Goal: Task Accomplishment & Management: Complete application form

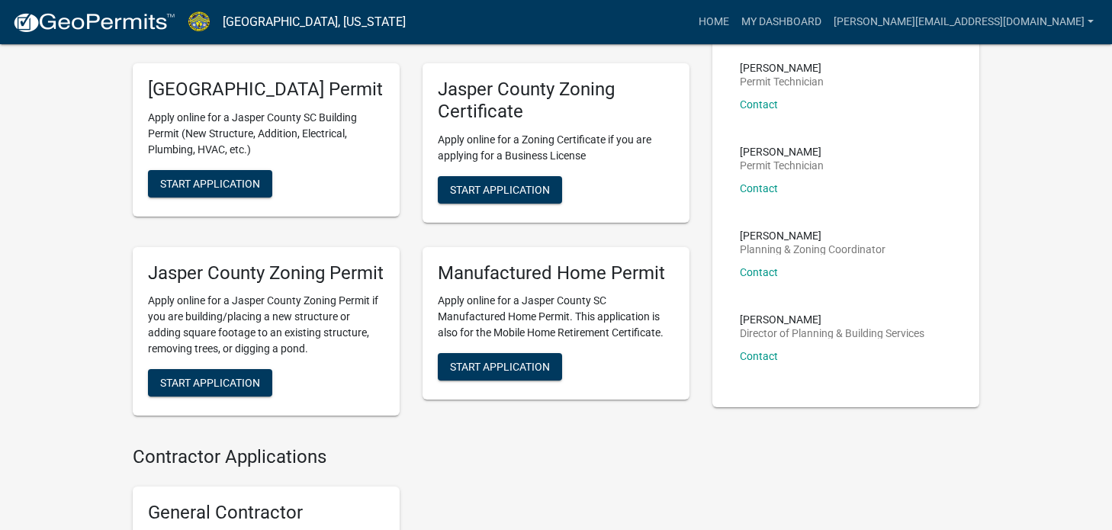
scroll to position [381, 0]
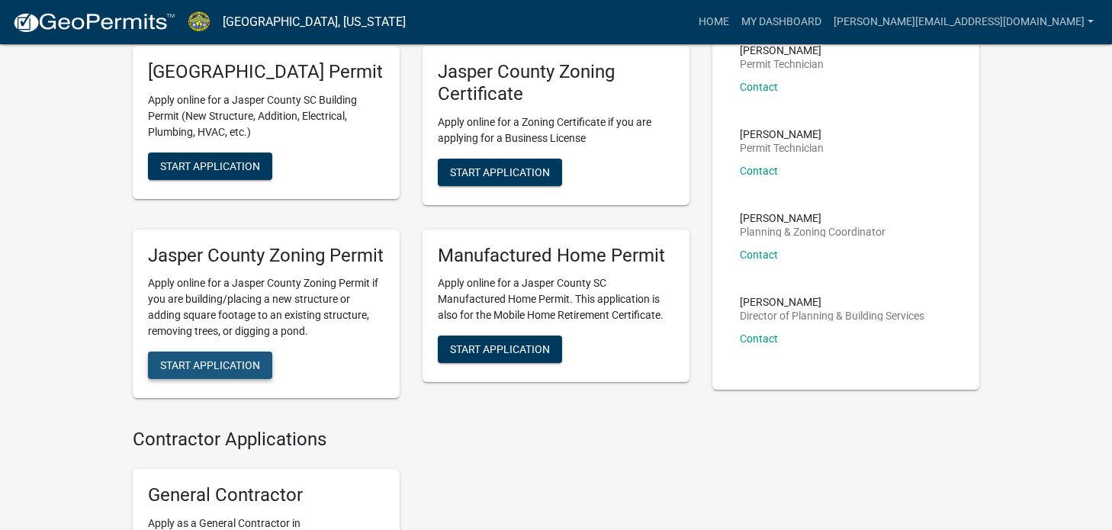
click at [226, 371] on span "Start Application" at bounding box center [210, 365] width 100 height 12
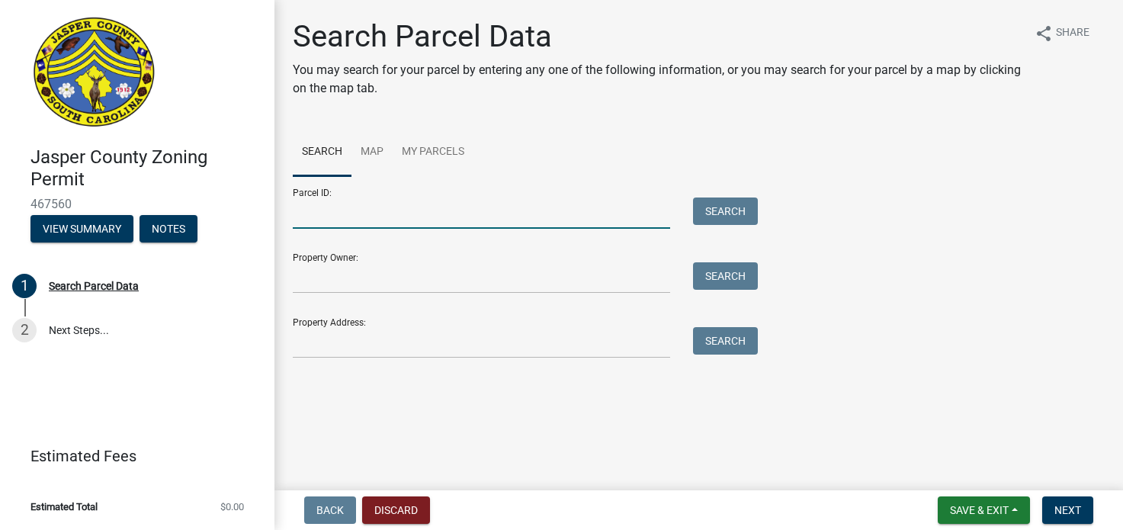
click at [349, 217] on input "Parcel ID:" at bounding box center [482, 213] width 378 height 31
click at [345, 213] on input "067-01-001-051" at bounding box center [482, 213] width 378 height 31
type input "[PHONE_NUMBER]"
click at [750, 212] on button "Search" at bounding box center [725, 211] width 65 height 27
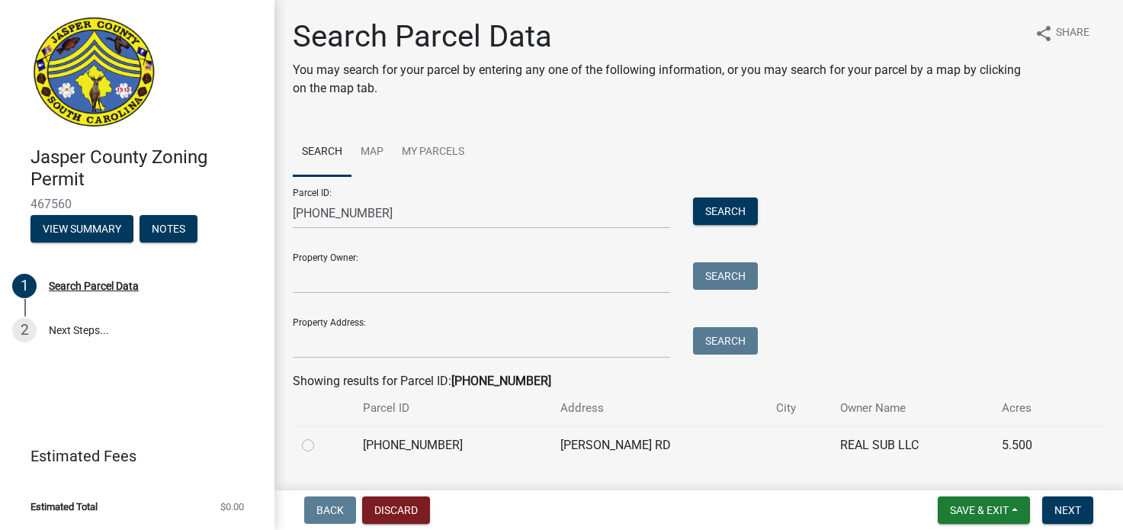
click at [320, 436] on label at bounding box center [320, 436] width 0 height 0
click at [320, 446] on input "radio" at bounding box center [325, 441] width 10 height 10
radio input "true"
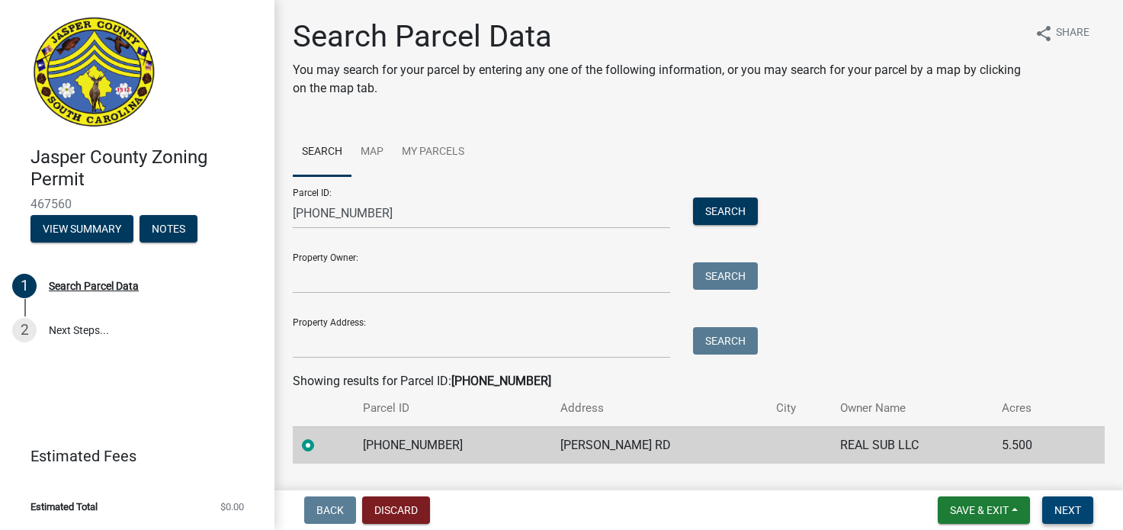
click at [1064, 513] on span "Next" at bounding box center [1068, 510] width 27 height 12
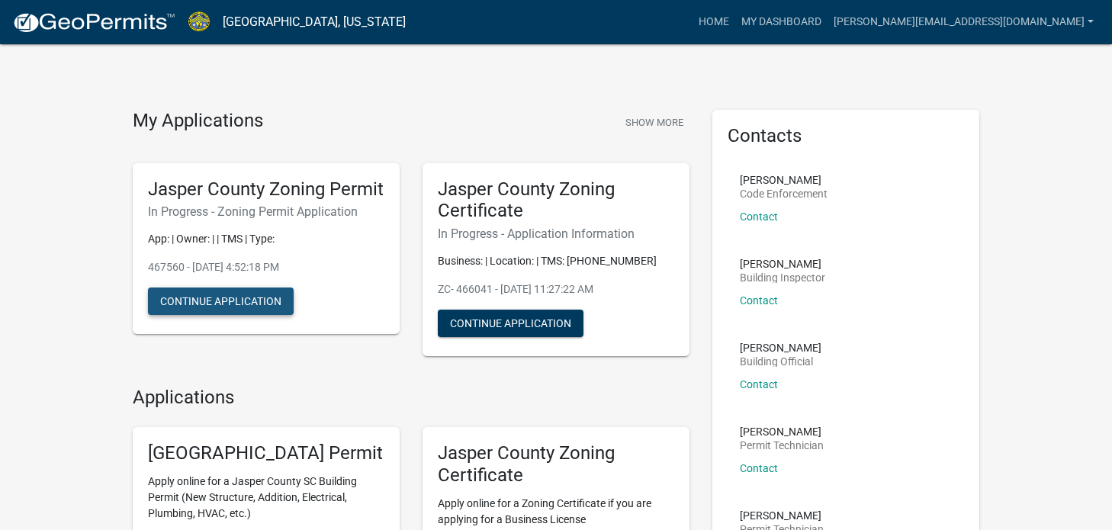
click at [272, 315] on button "Continue Application" at bounding box center [221, 301] width 146 height 27
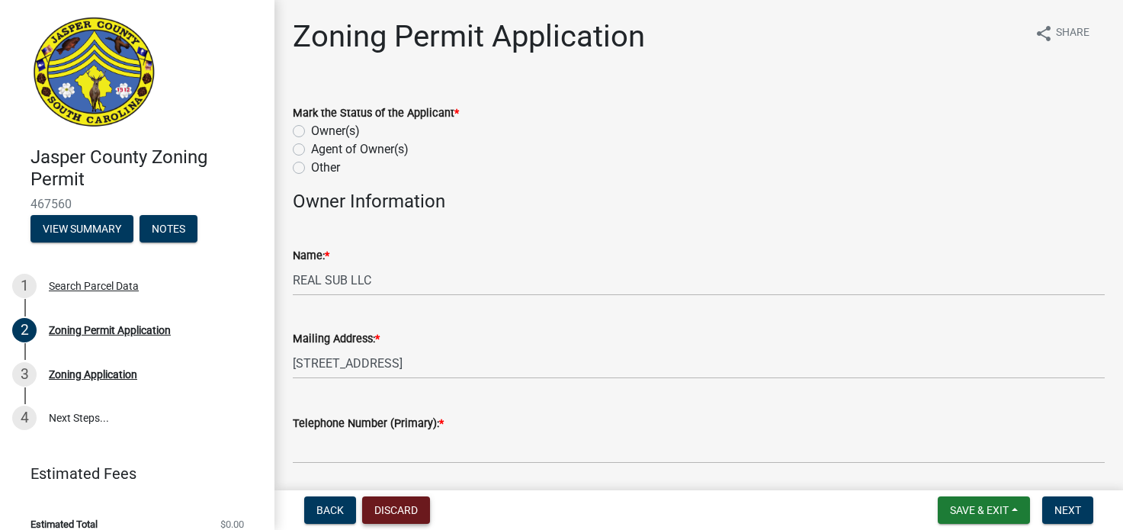
click at [423, 507] on button "Discard" at bounding box center [396, 510] width 68 height 27
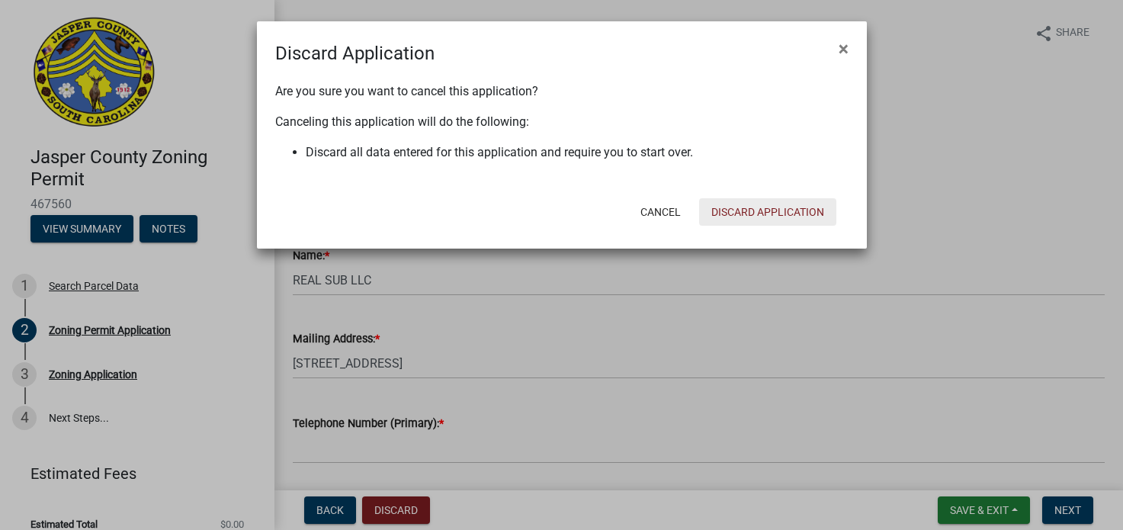
click at [760, 213] on button "Discard Application" at bounding box center [767, 211] width 137 height 27
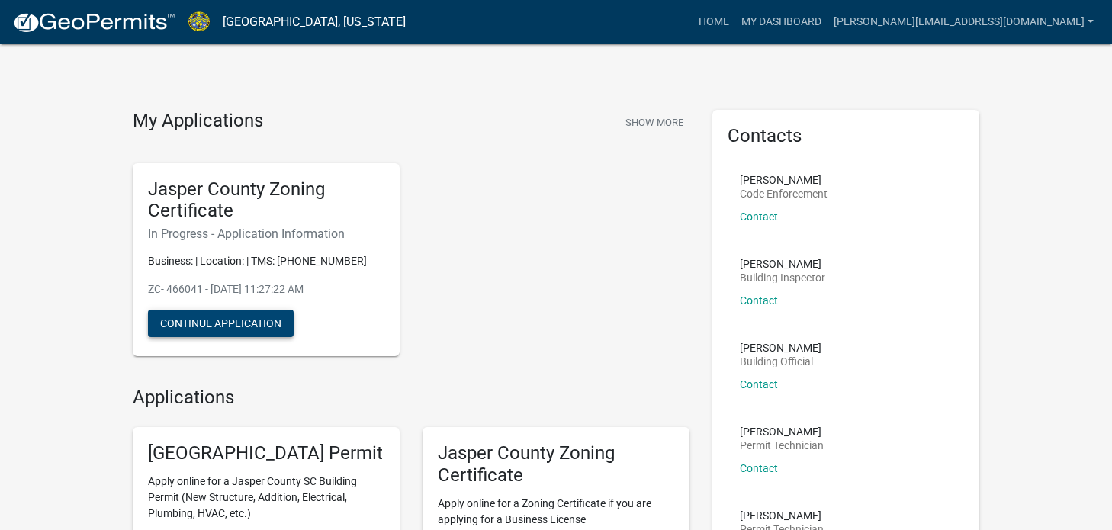
click at [230, 321] on button "Continue Application" at bounding box center [221, 323] width 146 height 27
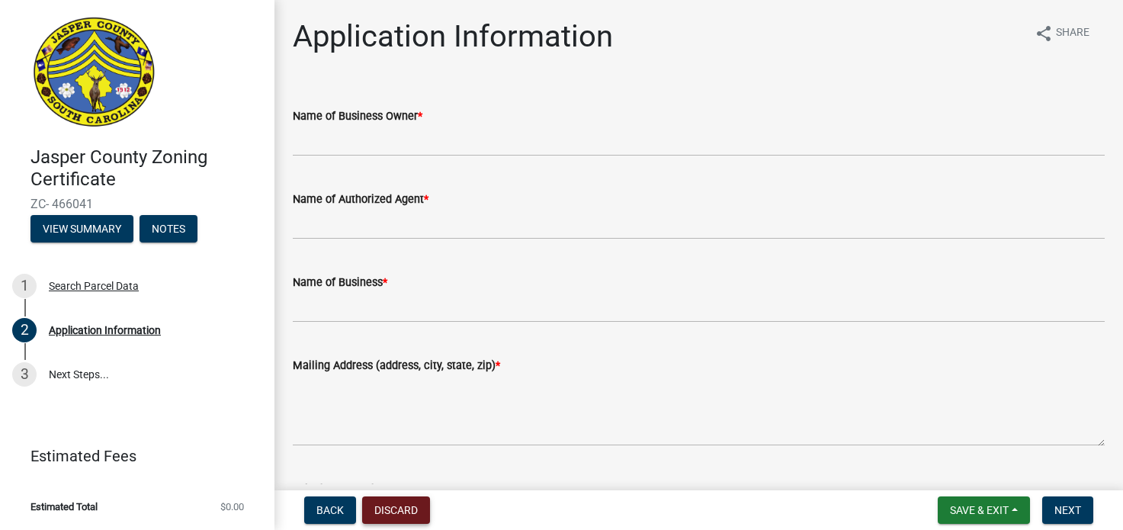
click at [403, 518] on button "Discard" at bounding box center [396, 510] width 68 height 27
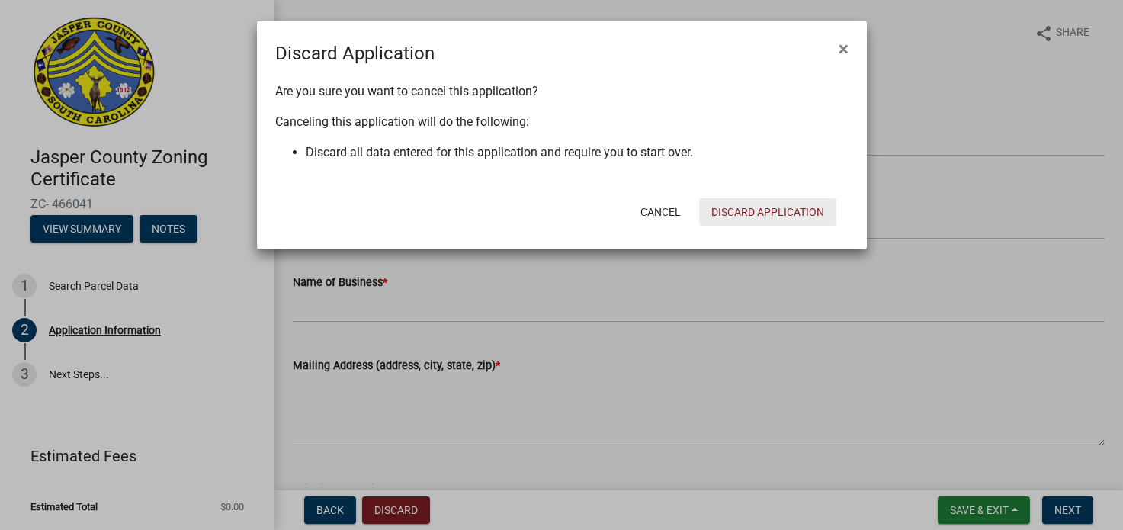
click at [772, 214] on button "Discard Application" at bounding box center [767, 211] width 137 height 27
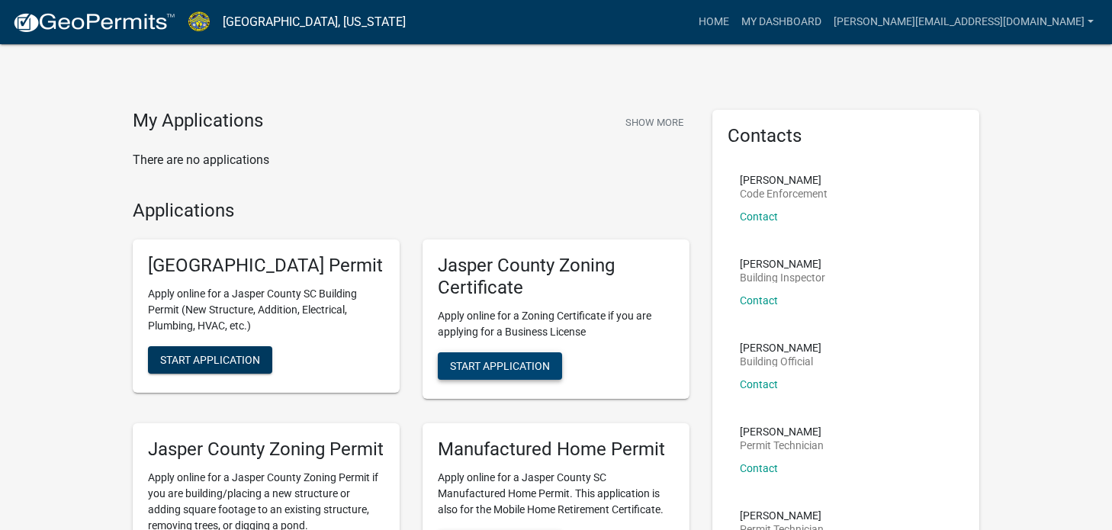
click at [497, 370] on span "Start Application" at bounding box center [500, 365] width 100 height 12
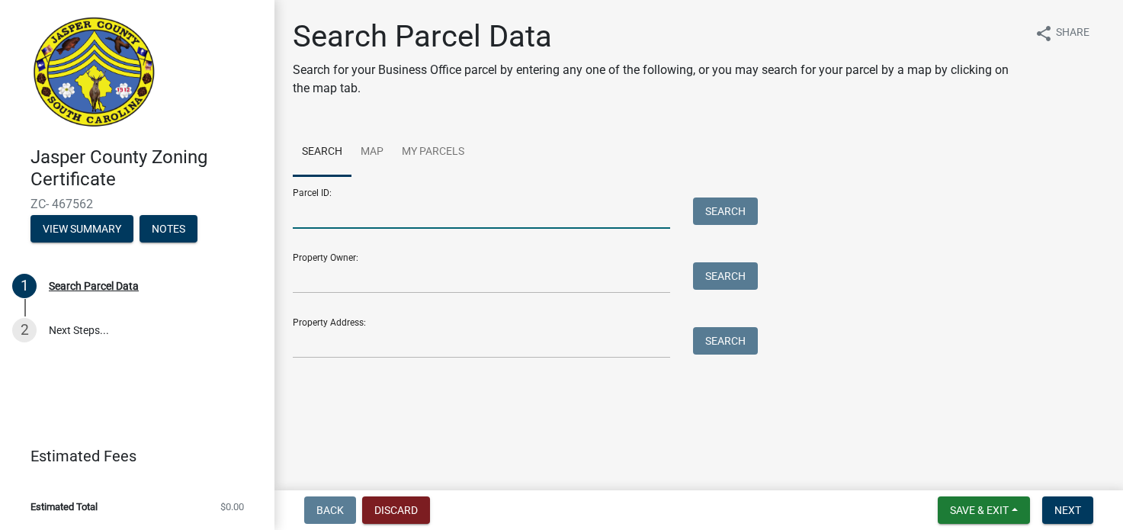
click at [341, 220] on input "Parcel ID:" at bounding box center [482, 213] width 378 height 31
type input "[PHONE_NUMBER]"
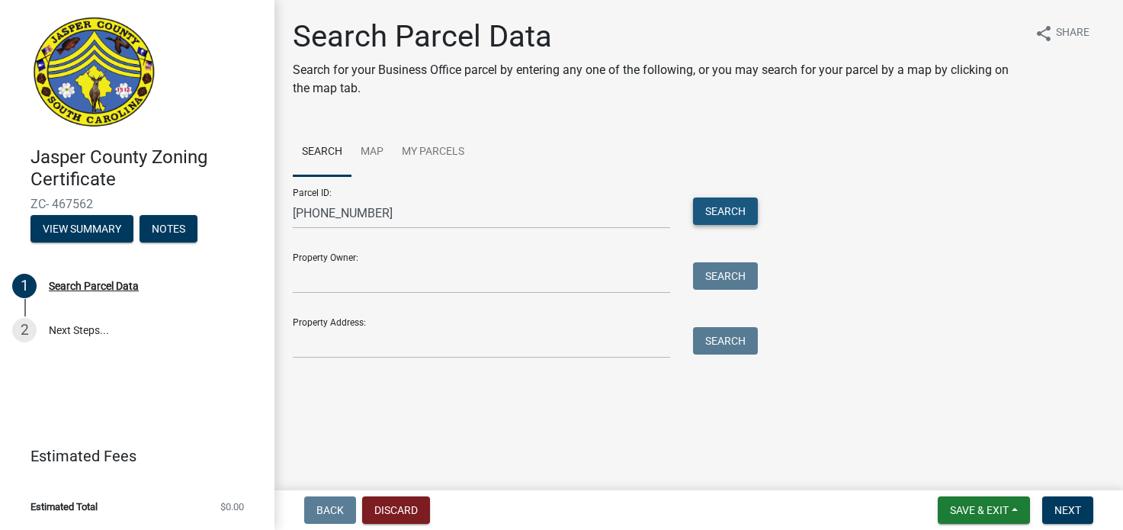
click at [715, 220] on button "Search" at bounding box center [725, 211] width 65 height 27
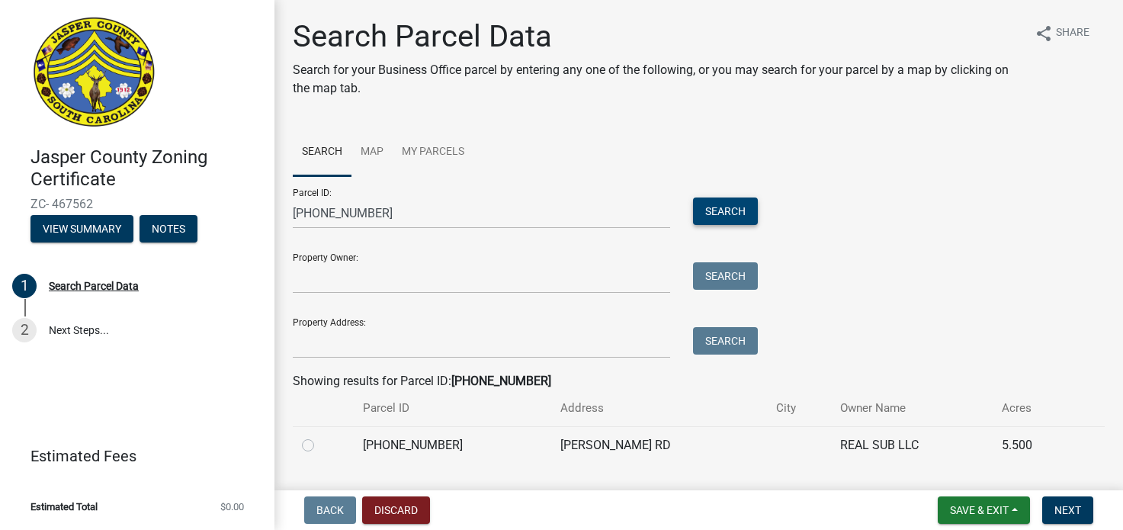
scroll to position [39, 0]
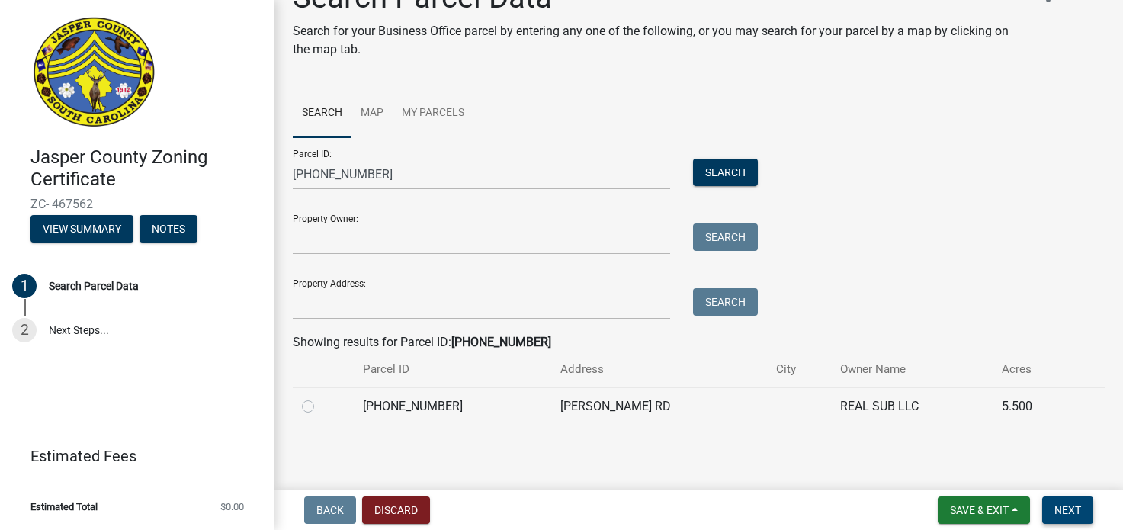
click at [1070, 509] on span "Next" at bounding box center [1068, 510] width 27 height 12
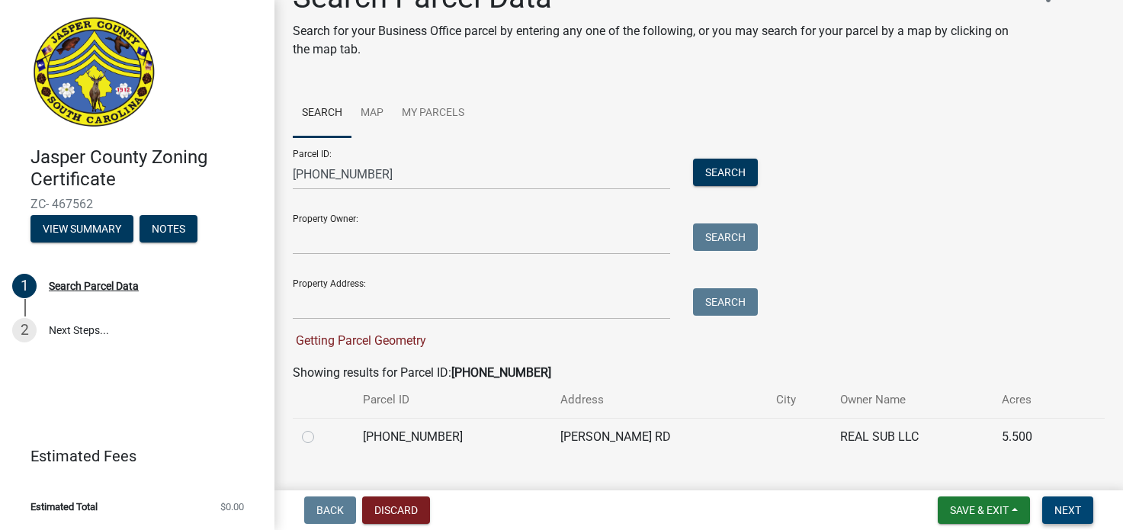
click at [1069, 512] on span "Next" at bounding box center [1068, 510] width 27 height 12
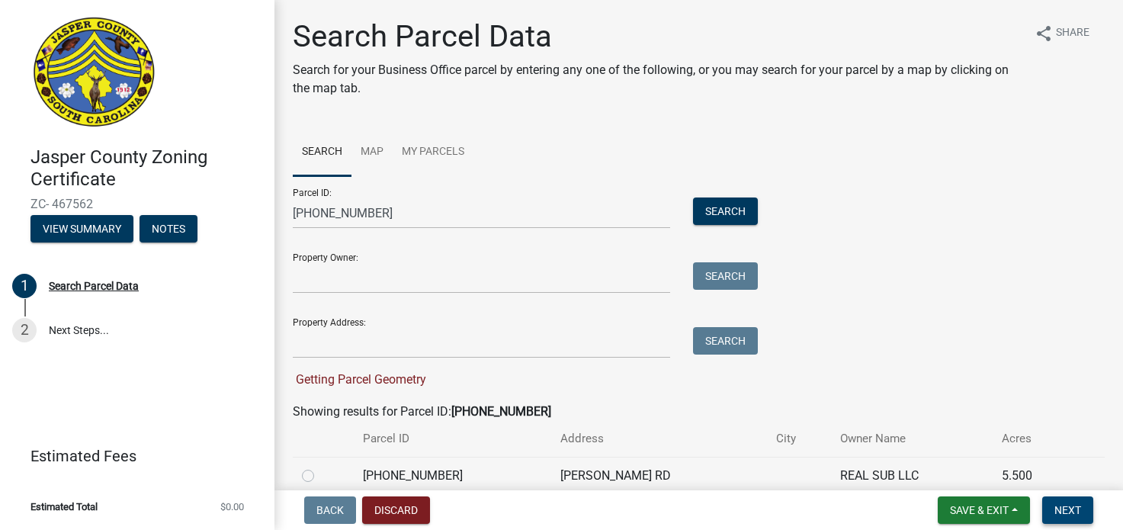
scroll to position [69, 0]
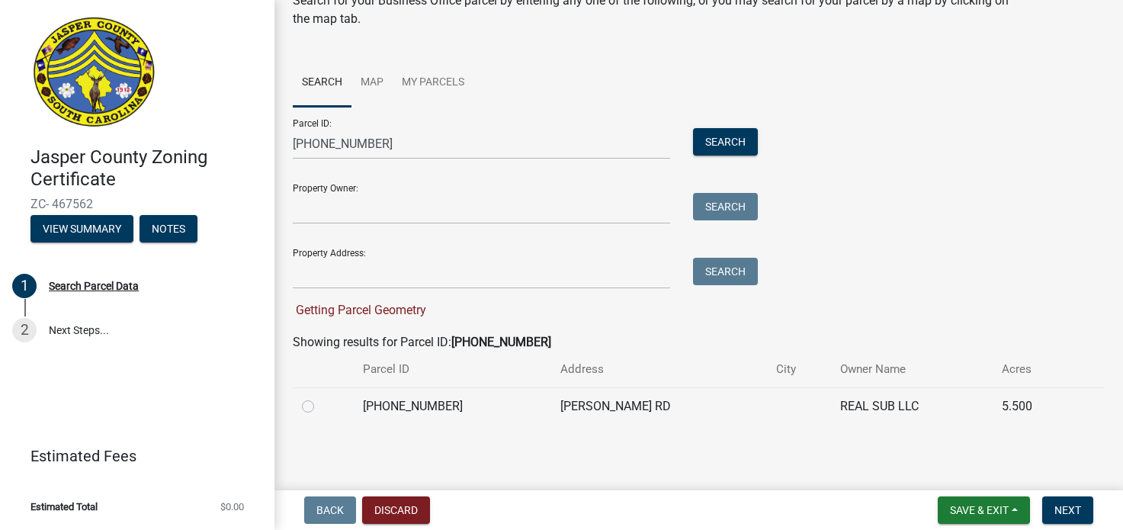
click at [25, 121] on link at bounding box center [131, 73] width 238 height 122
